Goal: Use online tool/utility: Utilize a website feature to perform a specific function

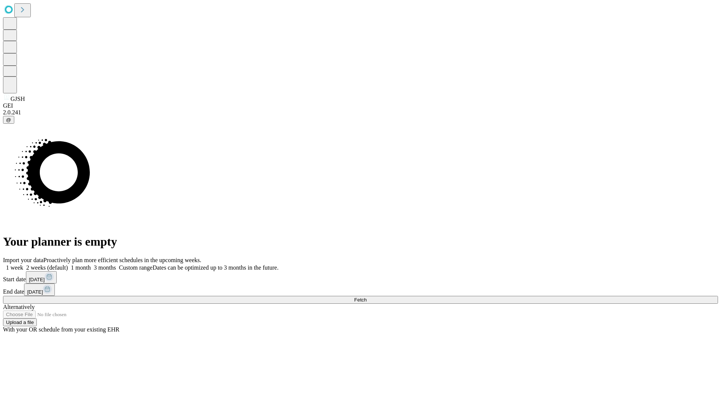
click at [366, 297] on span "Fetch" at bounding box center [360, 300] width 12 height 6
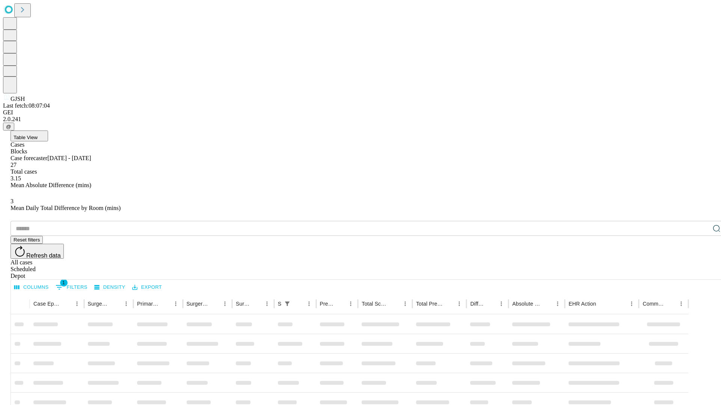
click at [38, 135] on span "Table View" at bounding box center [26, 138] width 24 height 6
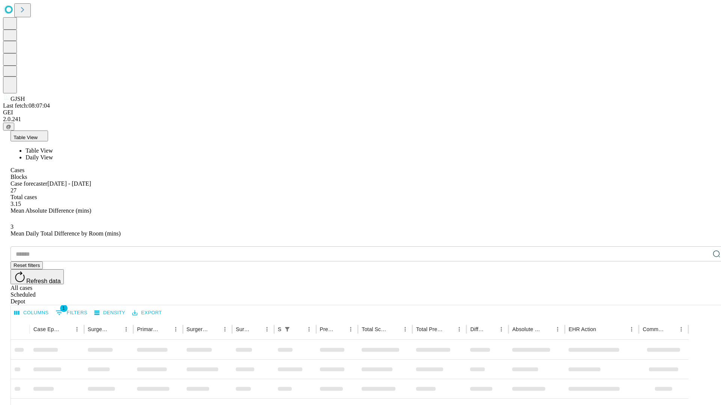
click at [53, 154] on span "Daily View" at bounding box center [39, 157] width 27 height 6
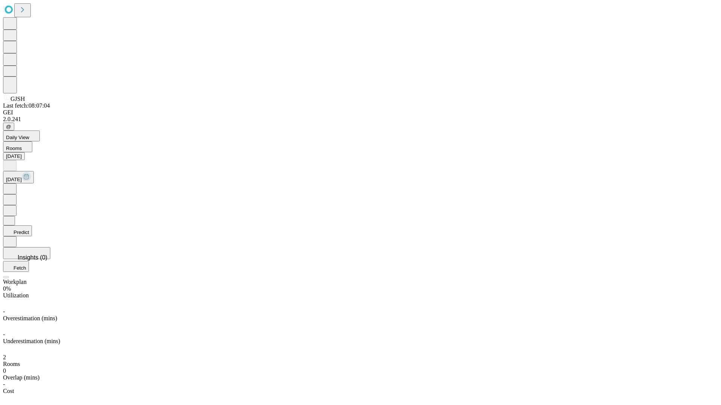
click at [32, 226] on button "Predict" at bounding box center [17, 231] width 29 height 11
